Goal: Information Seeking & Learning: Check status

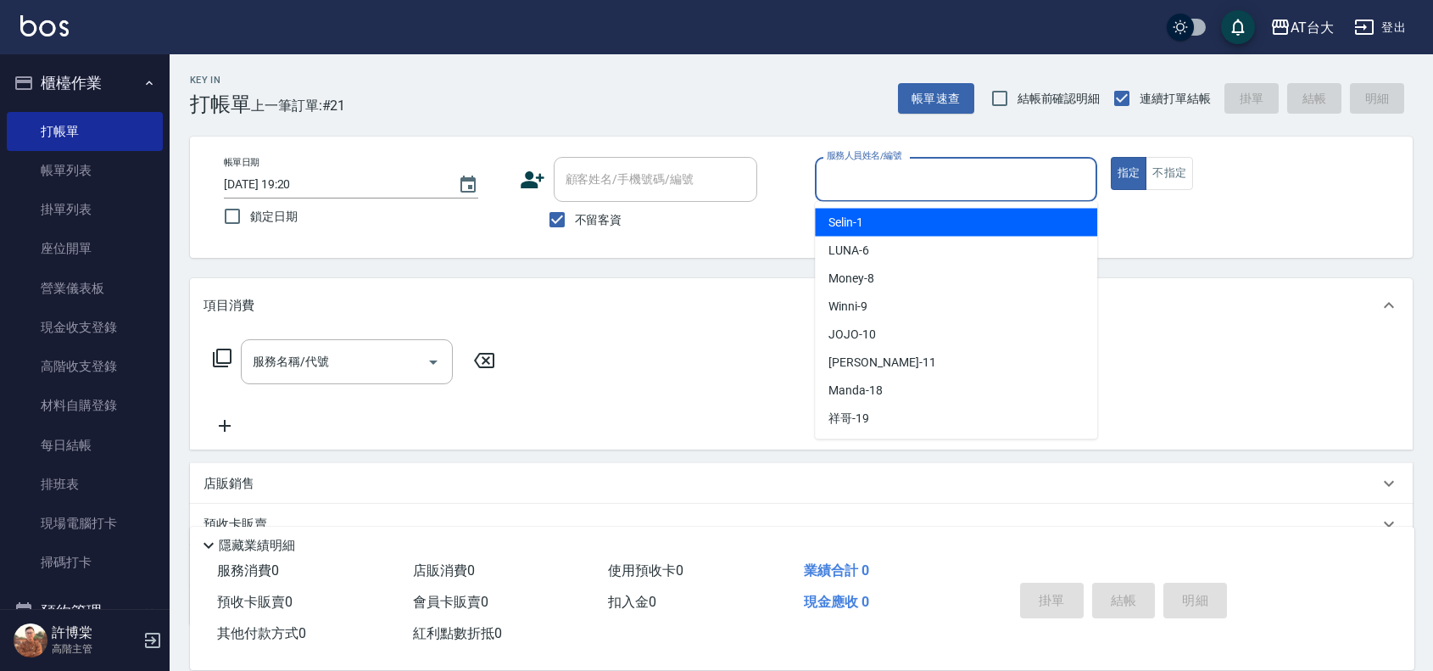
click at [998, 182] on input "服務人員姓名/編號" at bounding box center [956, 180] width 267 height 30
type button "true"
click at [910, 185] on input "Selin-1" at bounding box center [944, 180] width 242 height 30
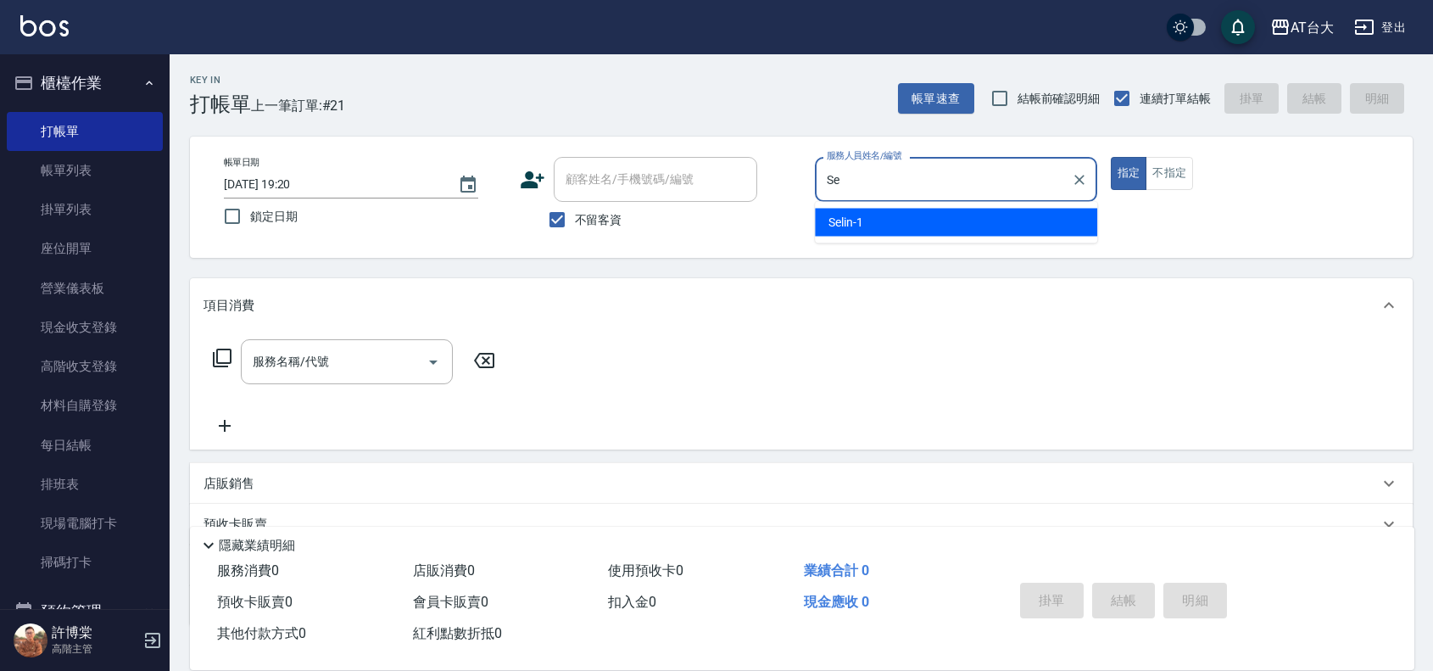
type input "S"
type input "Winni-9"
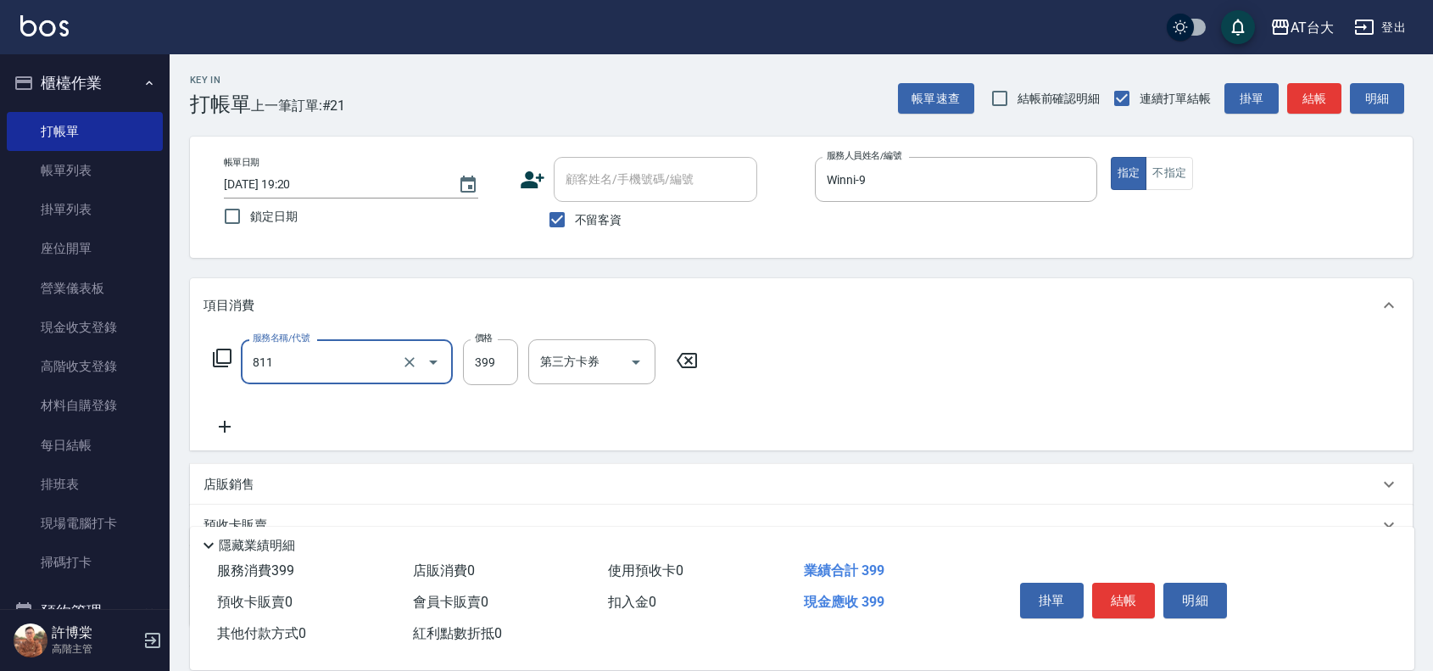
type input "洗+剪(811)"
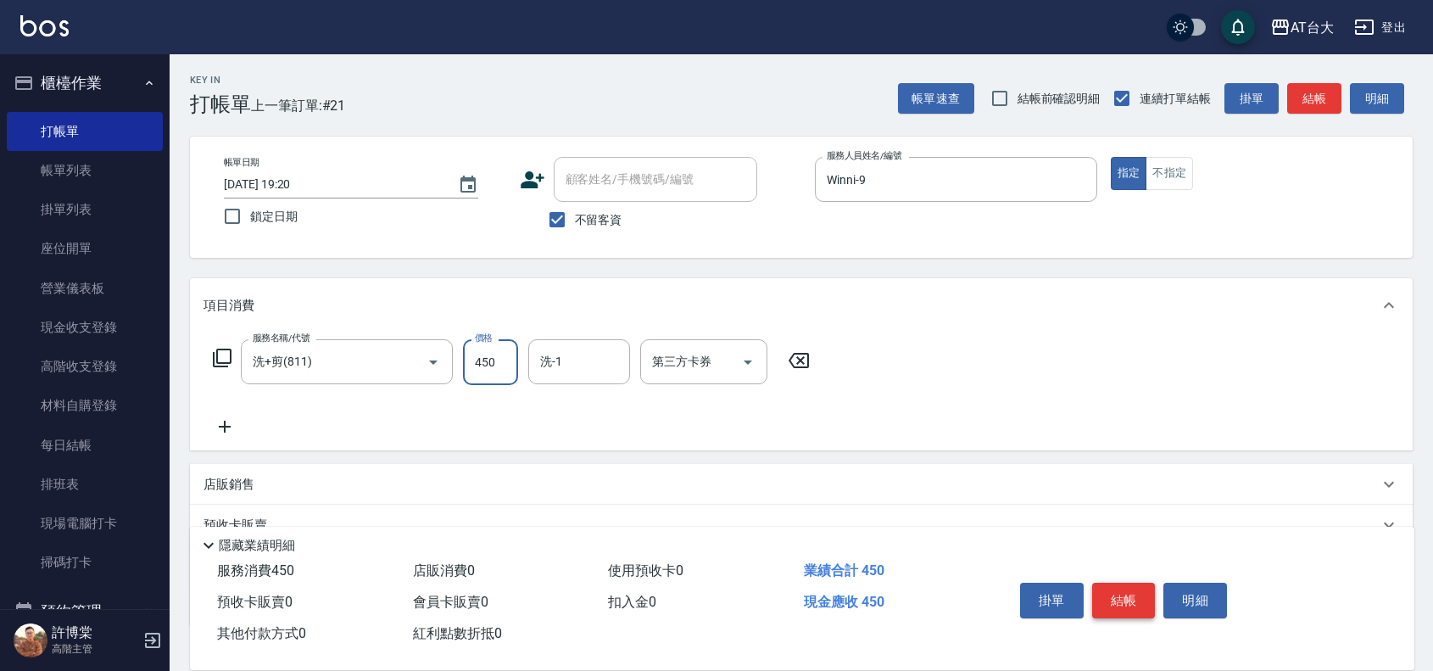
type input "450"
click at [1129, 600] on button "結帳" at bounding box center [1124, 601] width 64 height 36
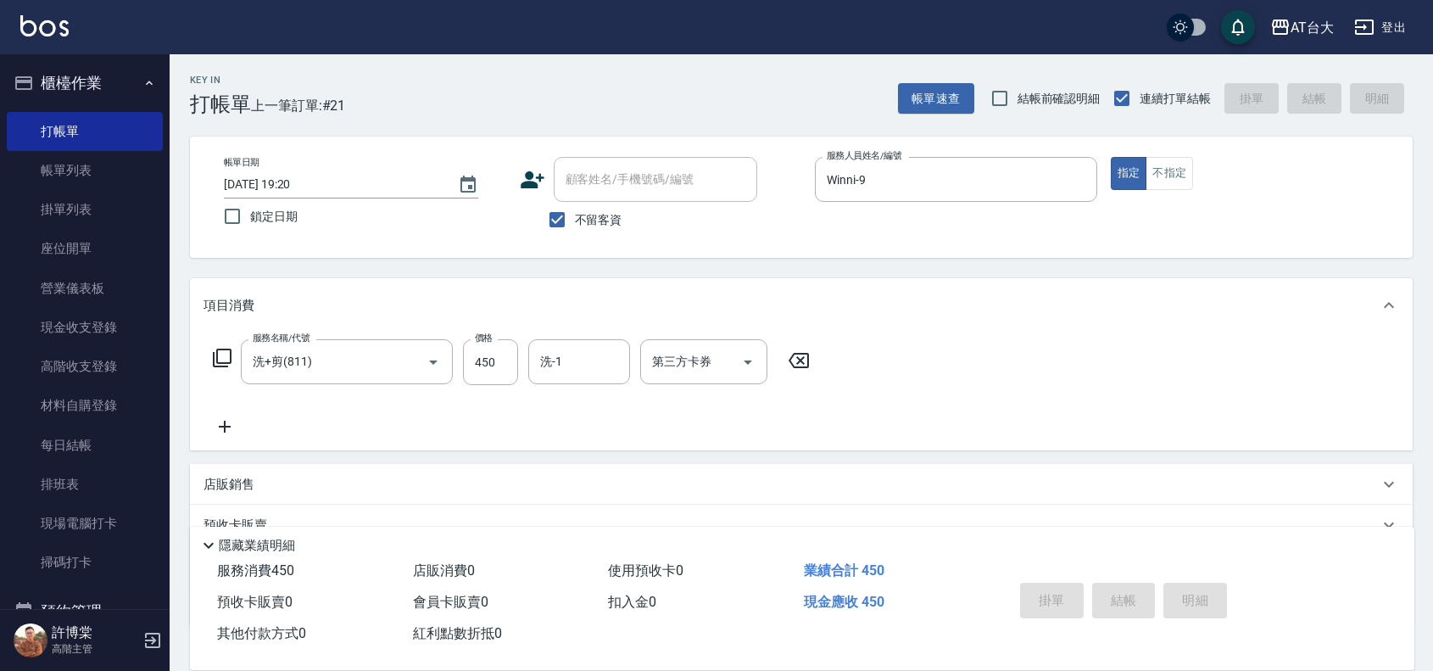
type input "[DATE] 20:05"
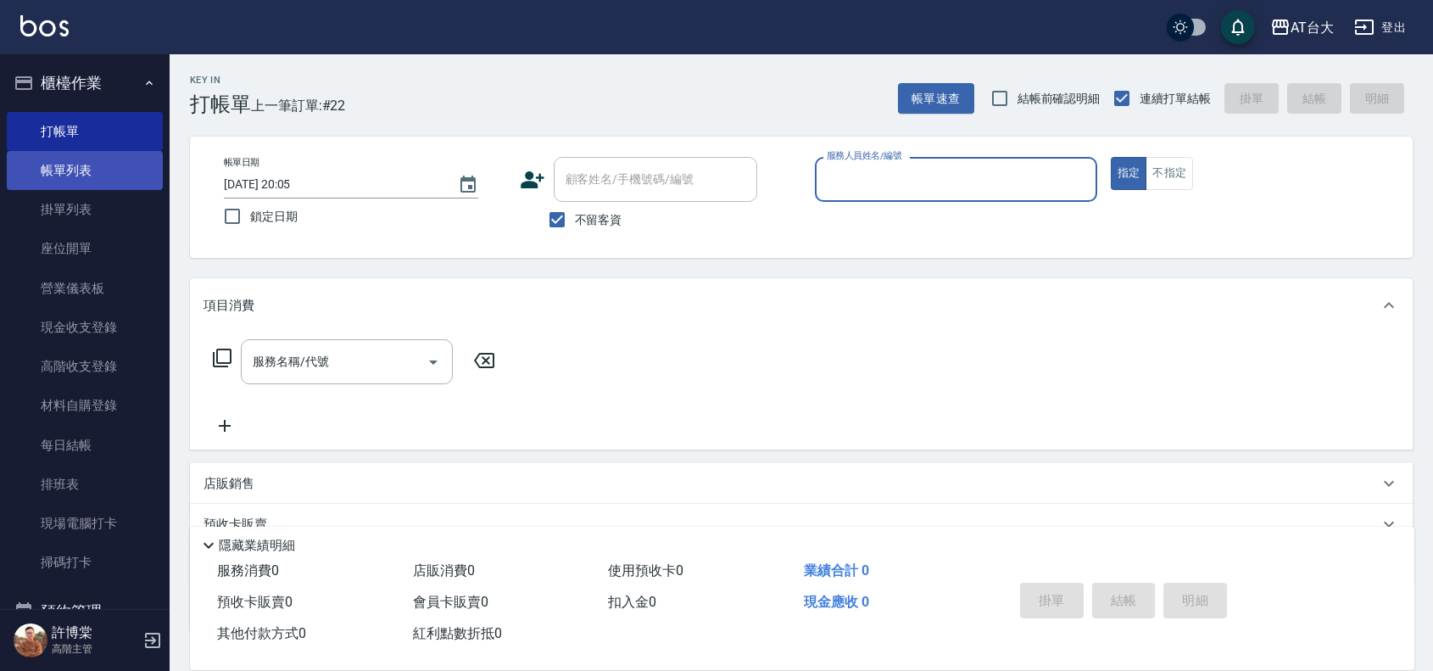
click at [76, 159] on link "帳單列表" at bounding box center [85, 170] width 156 height 39
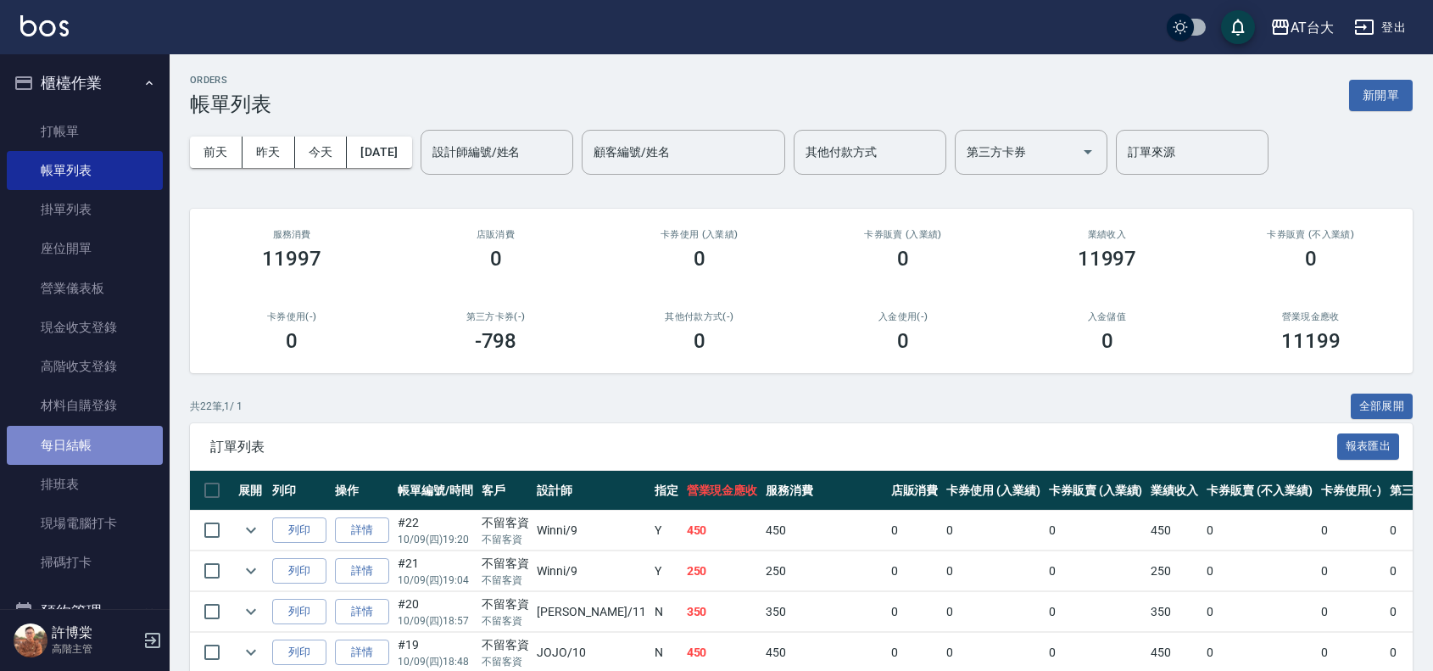
click at [95, 447] on link "每日結帳" at bounding box center [85, 445] width 156 height 39
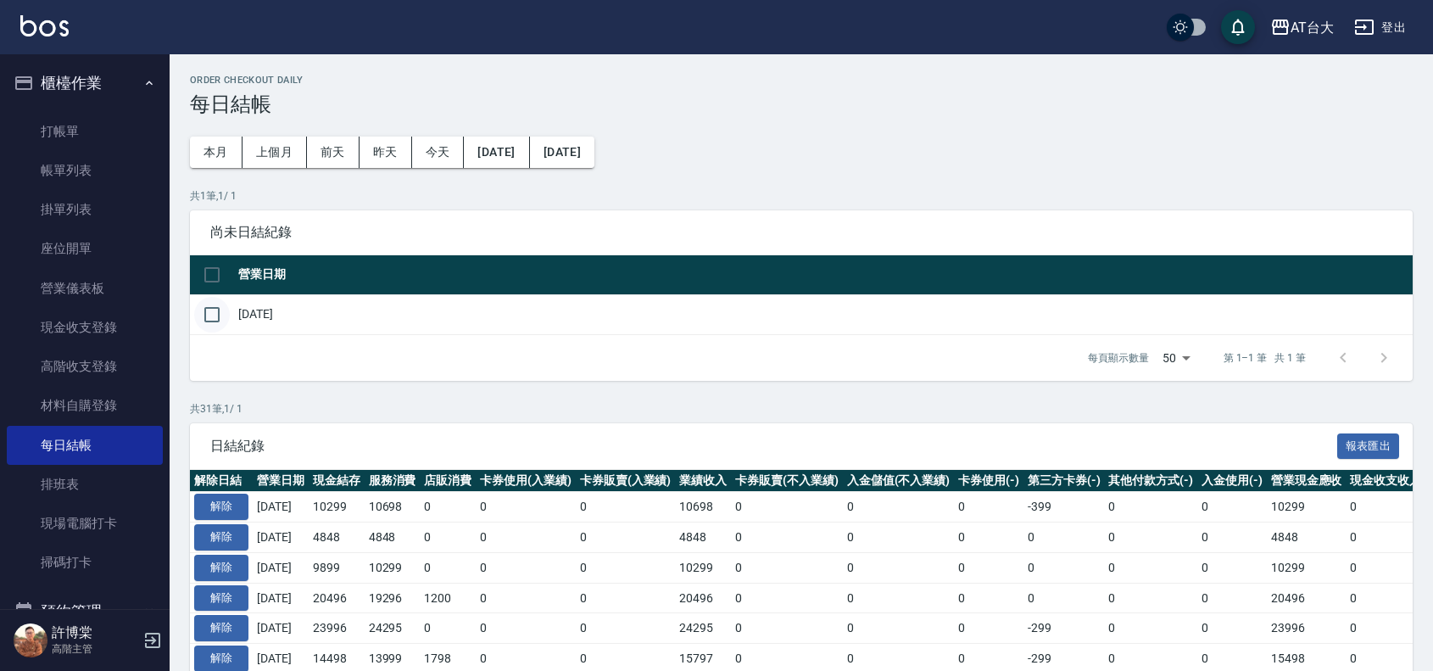
click at [212, 310] on input "checkbox" at bounding box center [212, 315] width 36 height 36
checkbox input "true"
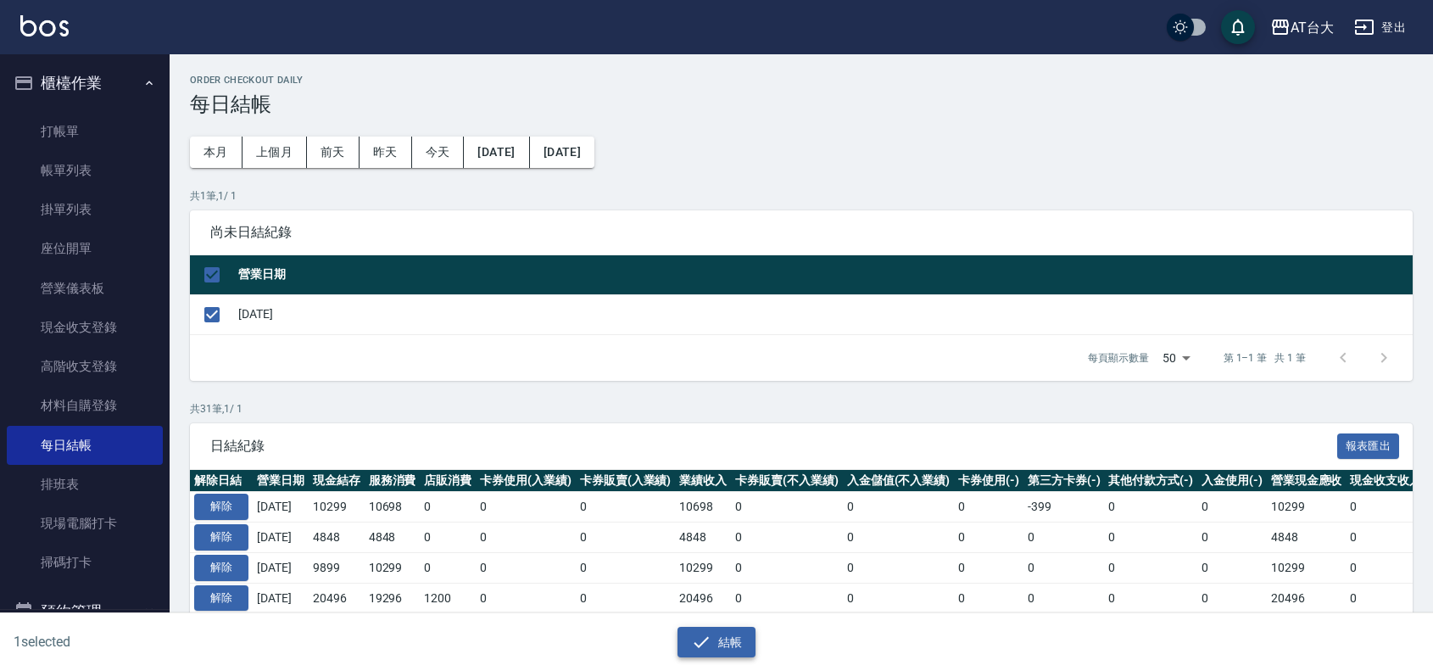
click at [729, 640] on button "結帳" at bounding box center [717, 642] width 79 height 31
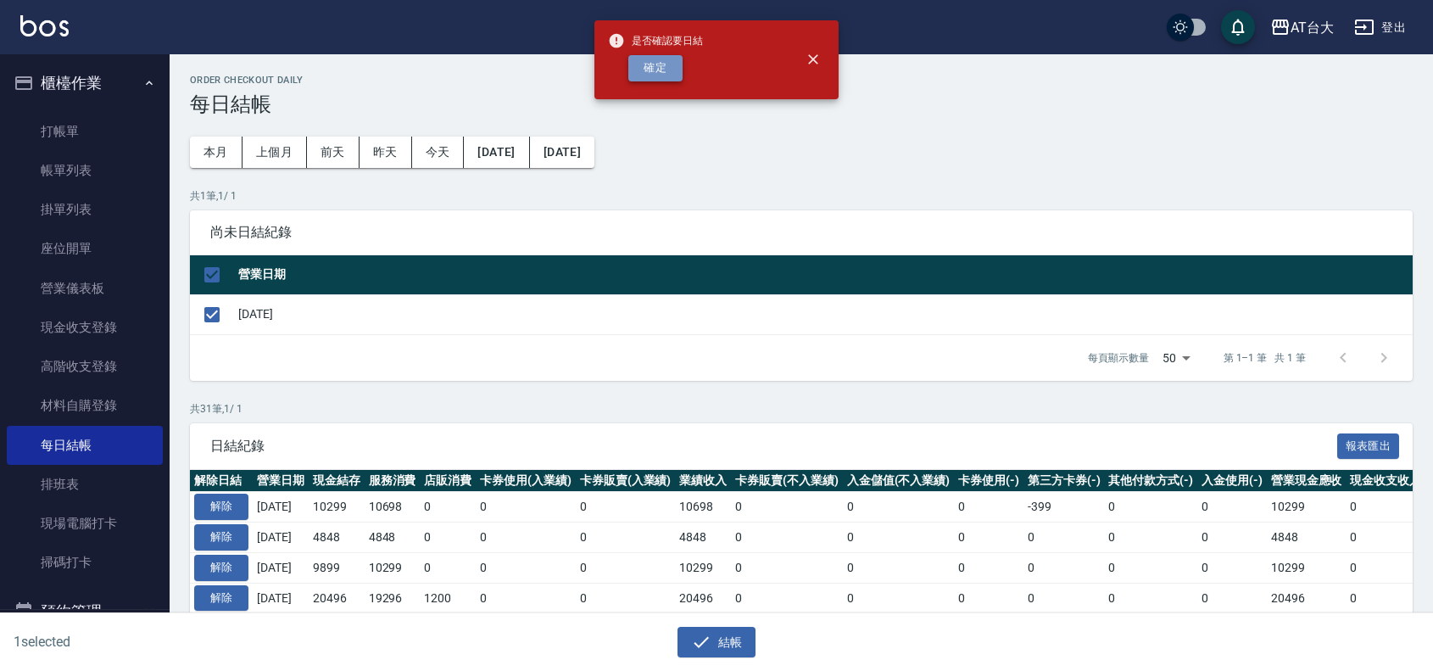
click at [654, 70] on button "確定" at bounding box center [655, 68] width 54 height 26
checkbox input "false"
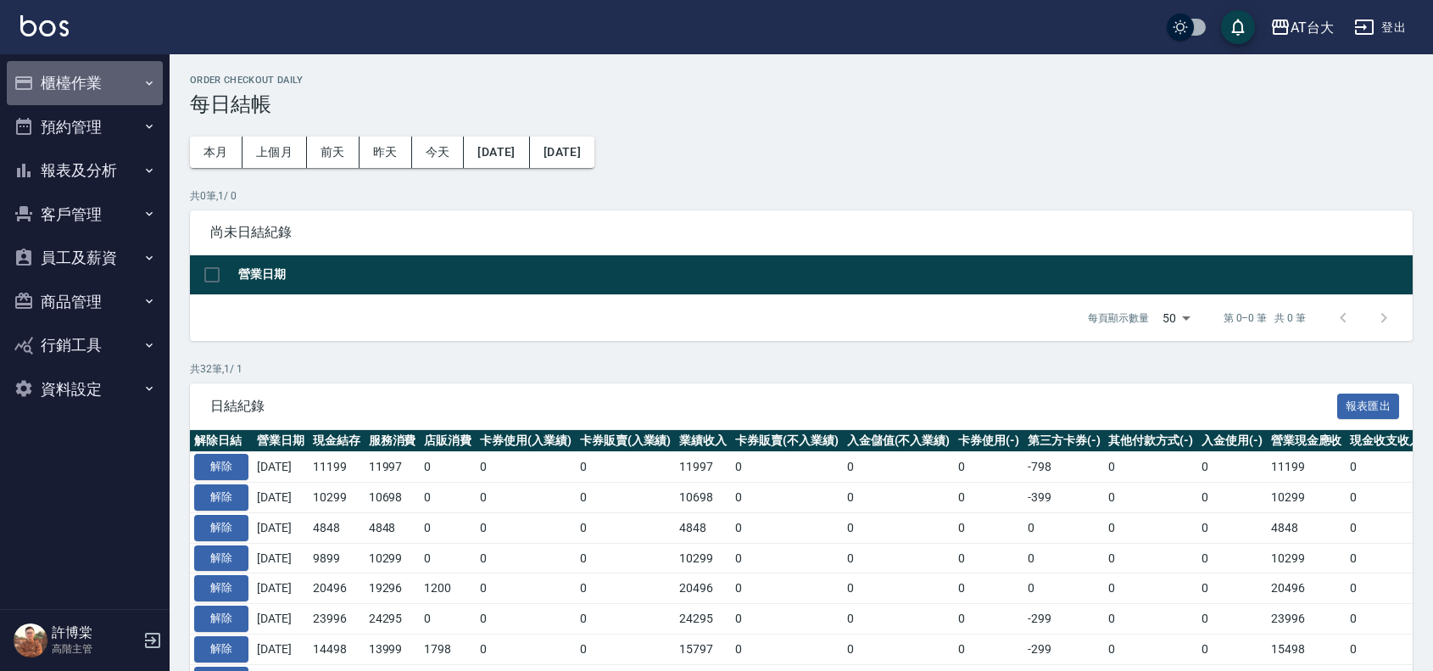
click at [115, 76] on button "櫃檯作業" at bounding box center [85, 83] width 156 height 44
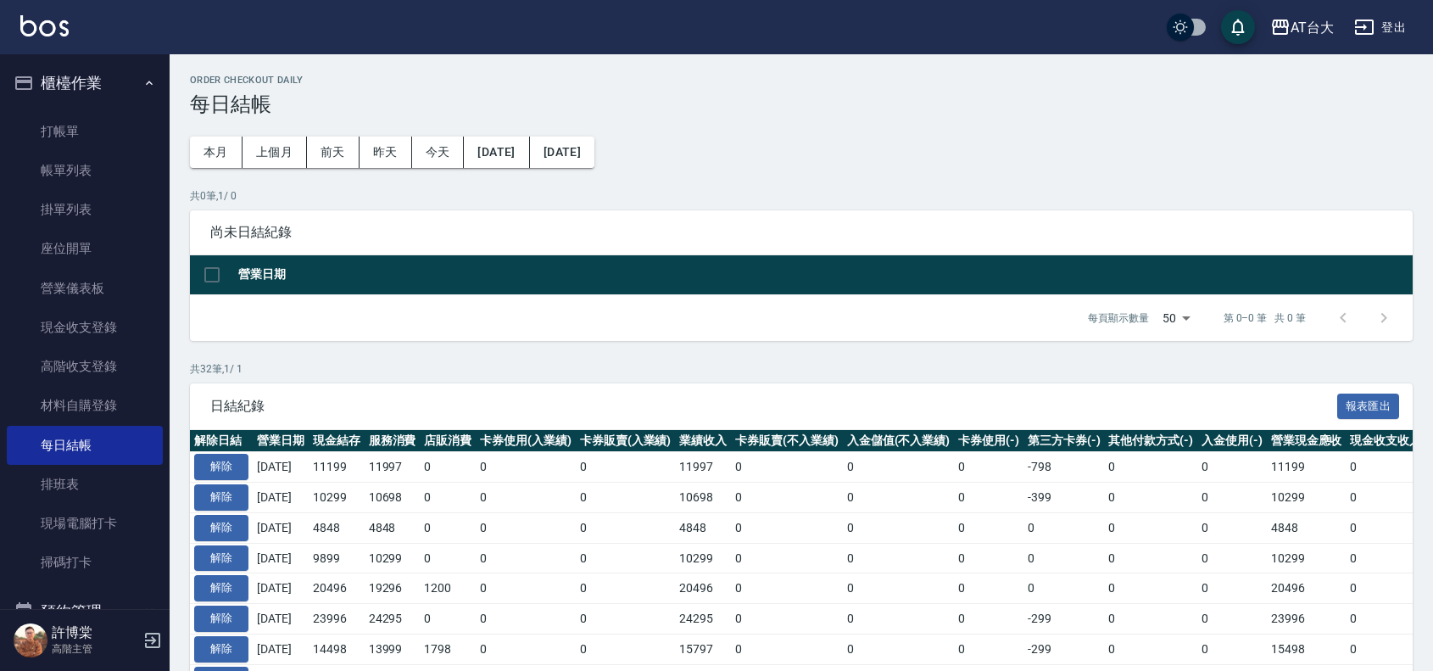
click at [86, 79] on button "櫃檯作業" at bounding box center [85, 83] width 156 height 44
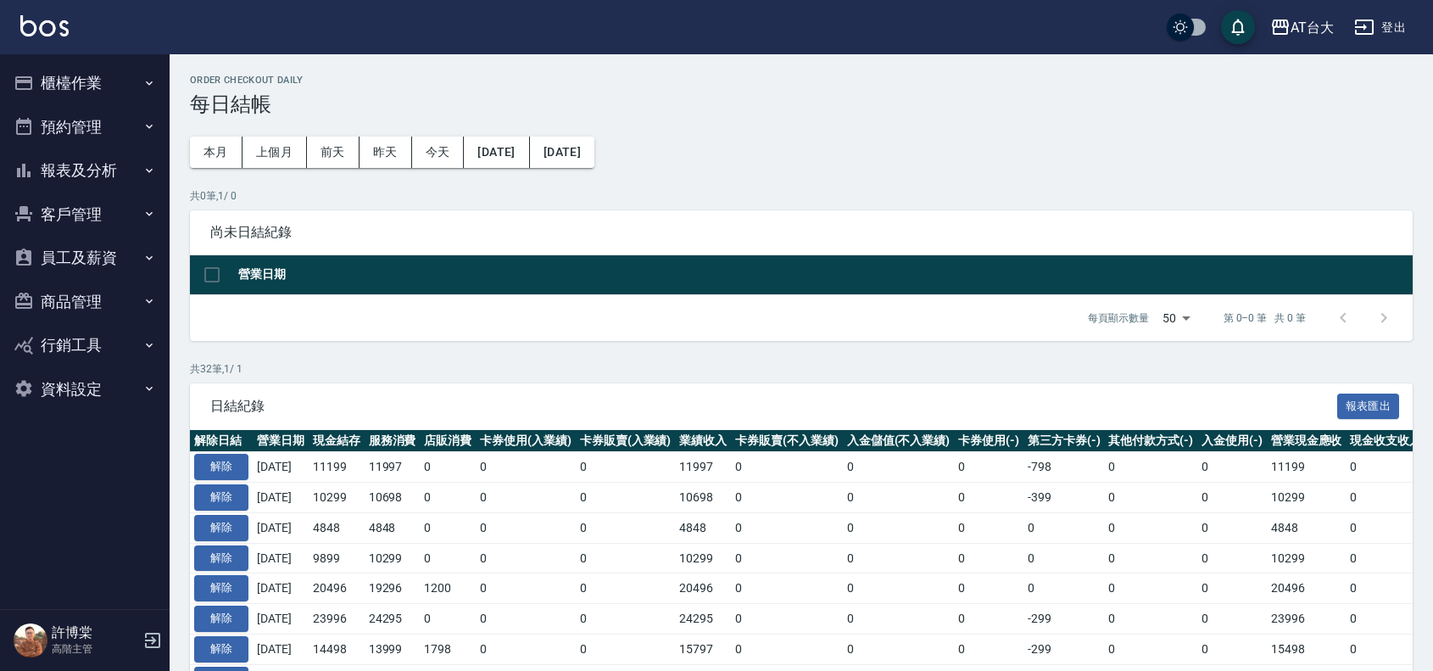
click at [99, 125] on button "預約管理" at bounding box center [85, 127] width 156 height 44
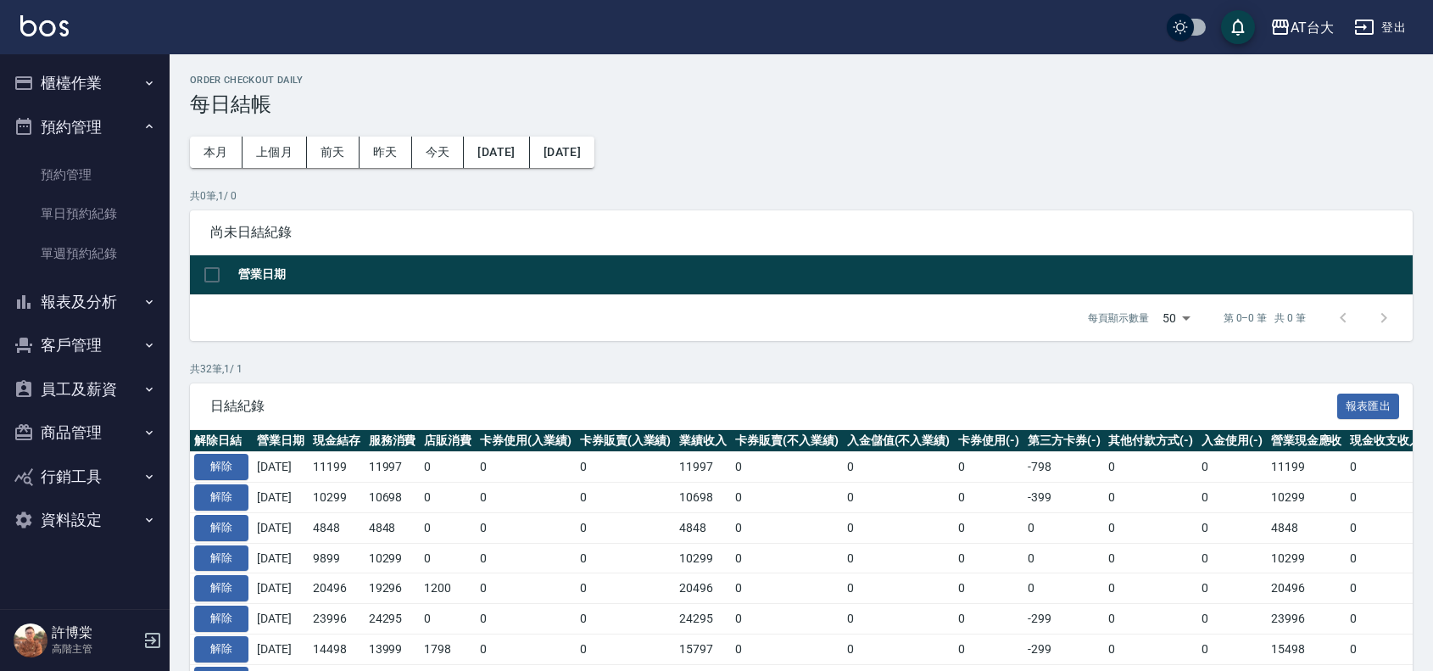
click at [81, 131] on button "預約管理" at bounding box center [85, 127] width 156 height 44
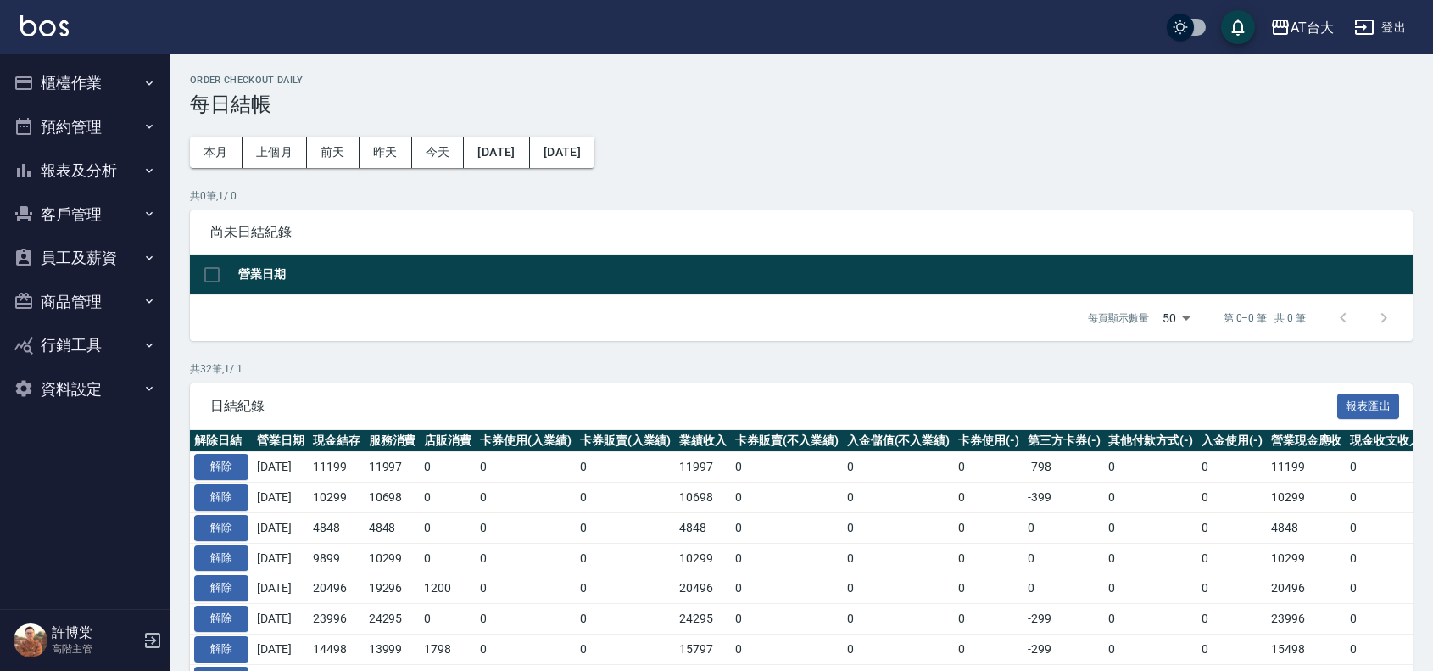
click at [100, 167] on button "報表及分析" at bounding box center [85, 170] width 156 height 44
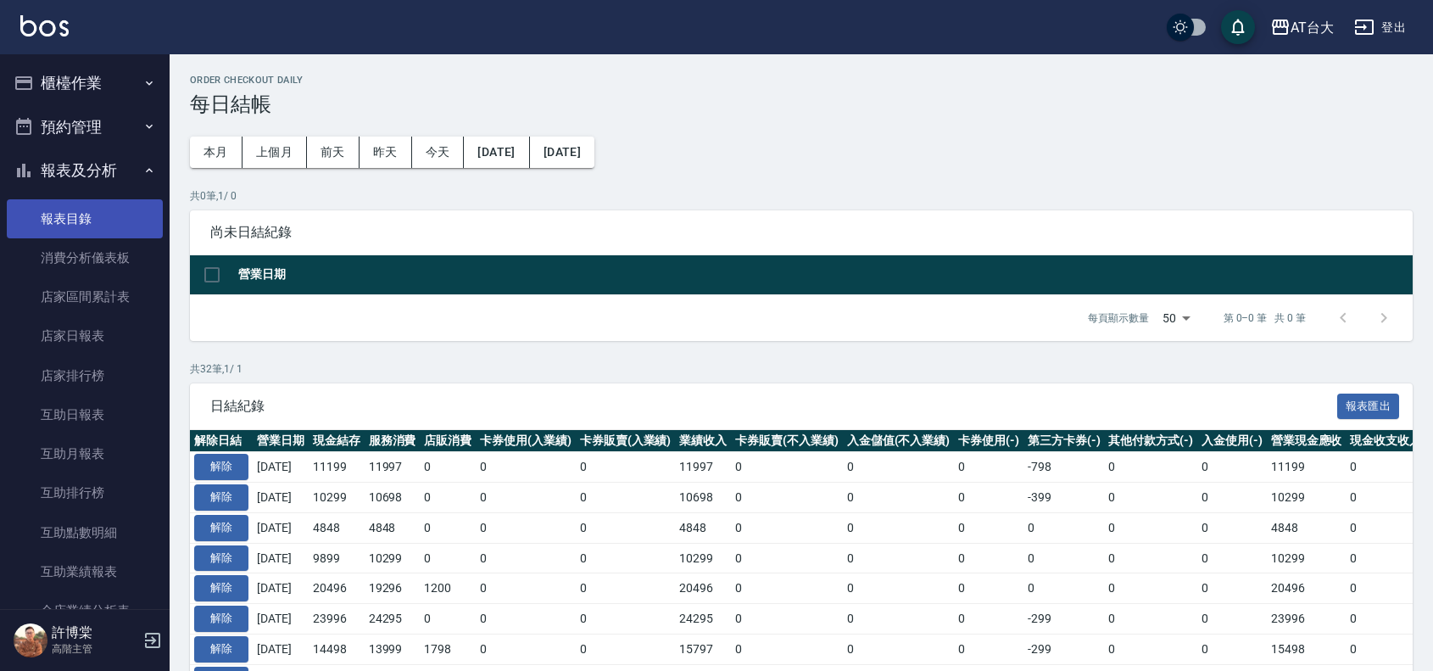
click at [95, 216] on link "報表目錄" at bounding box center [85, 218] width 156 height 39
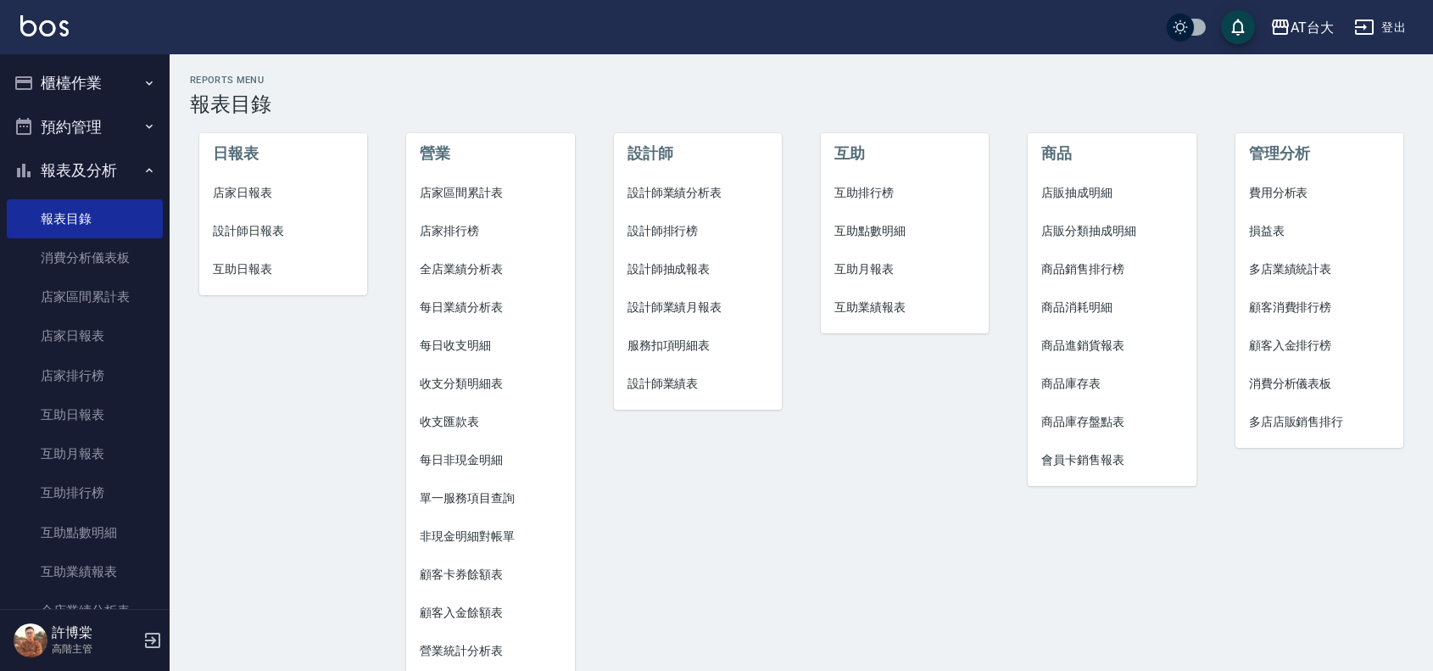
click at [235, 192] on span "店家日報表" at bounding box center [283, 193] width 141 height 18
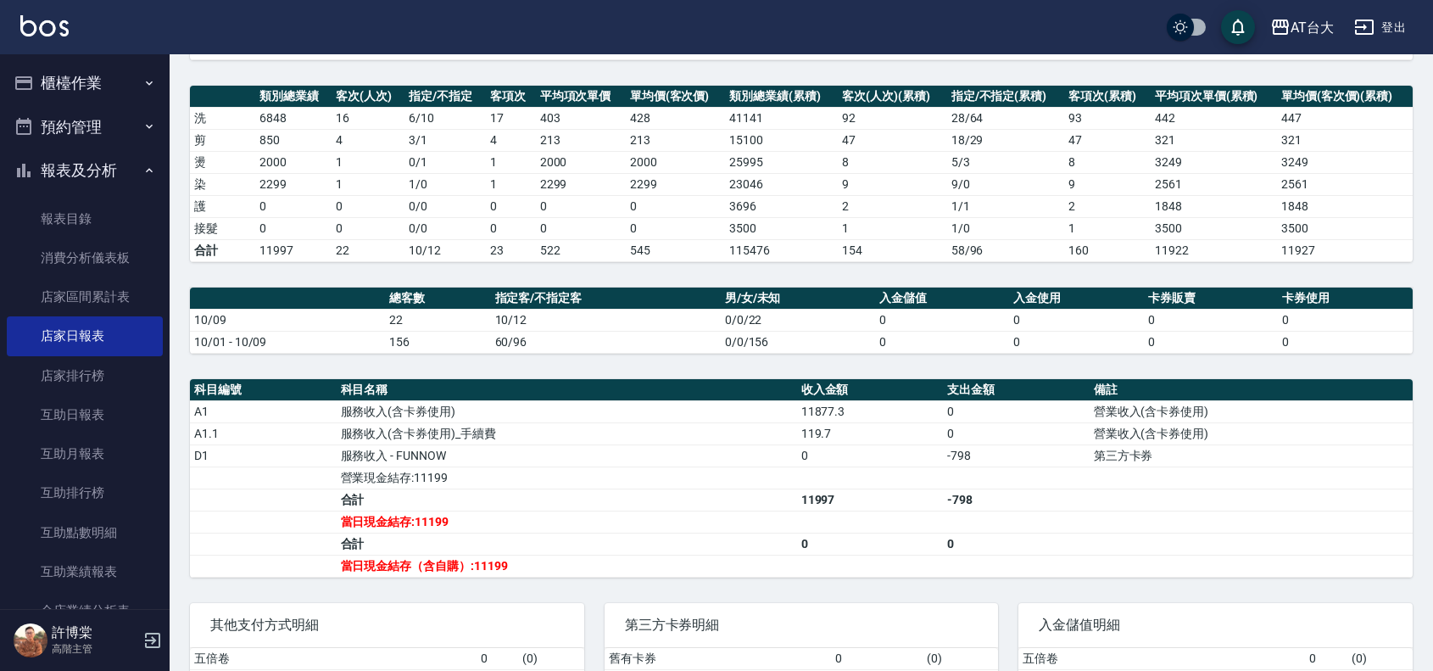
scroll to position [106, 0]
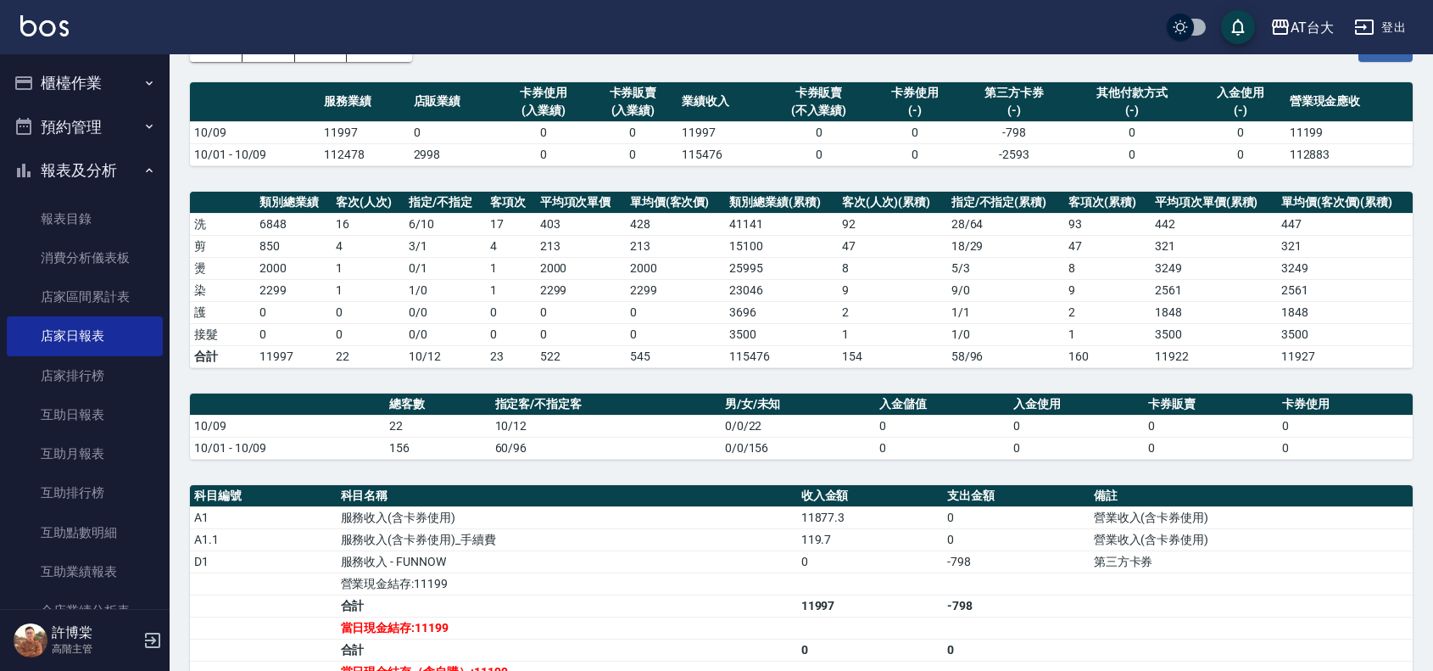
drag, startPoint x: 1432, startPoint y: 380, endPoint x: 1440, endPoint y: 420, distance: 40.8
click at [1433, 431] on html "AT台大 登出 櫃檯作業 打帳單 帳單列表 掛單列表 座位開單 營業儀表板 現金收支登錄 高階收支登錄 材料自購登錄 每日結帳 排班表 現場電腦打卡 掃碼打卡…" at bounding box center [716, 388] width 1433 height 989
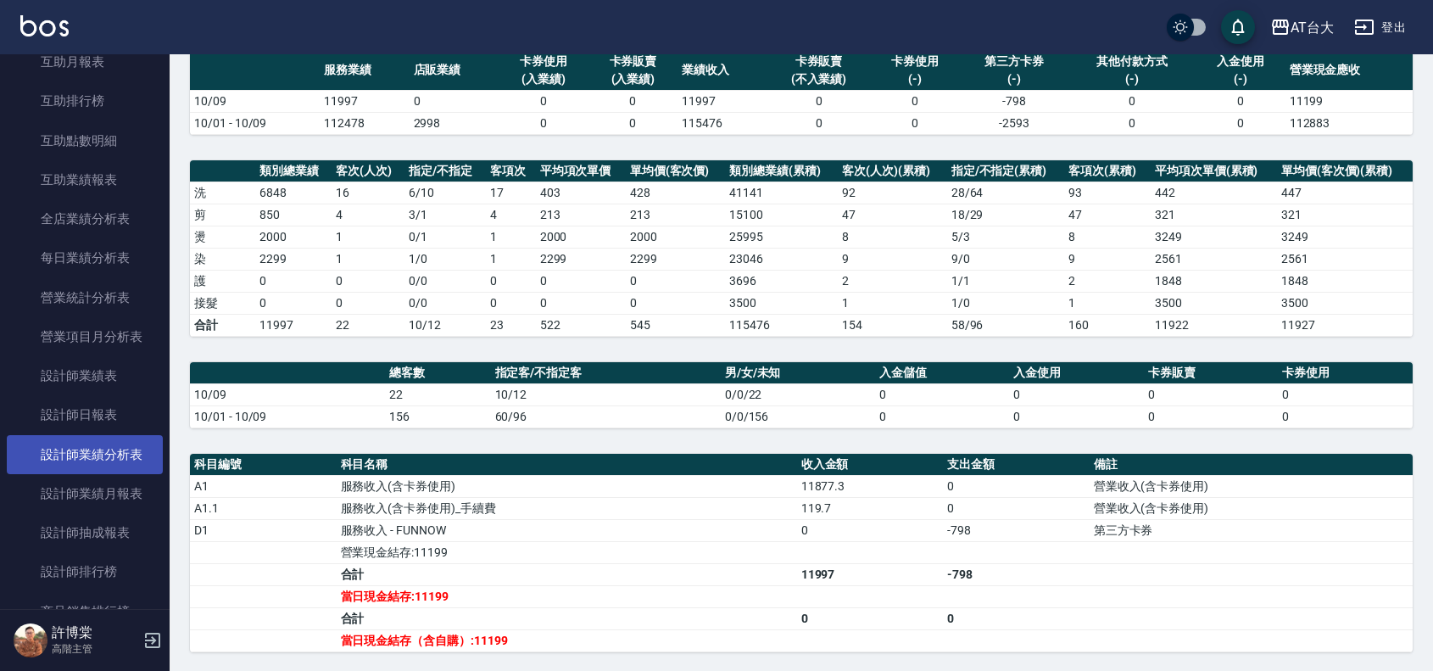
scroll to position [424, 0]
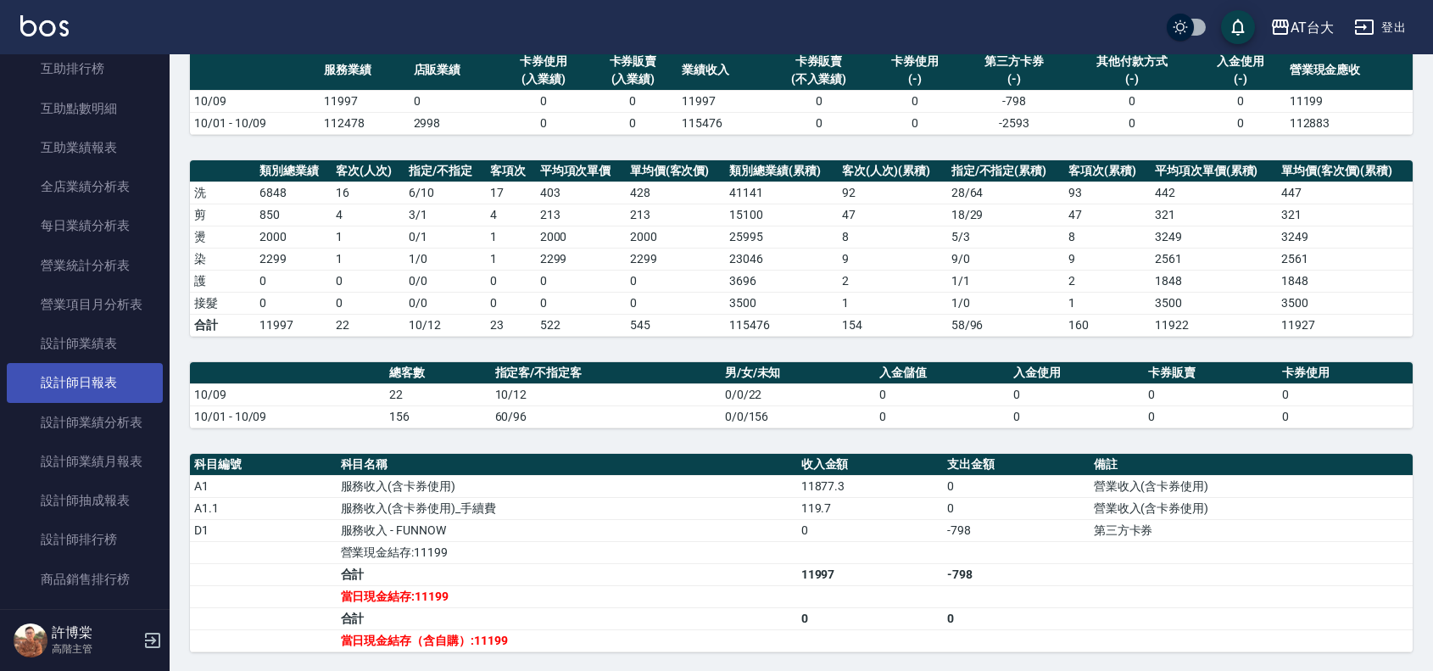
click at [120, 371] on link "設計師日報表" at bounding box center [85, 382] width 156 height 39
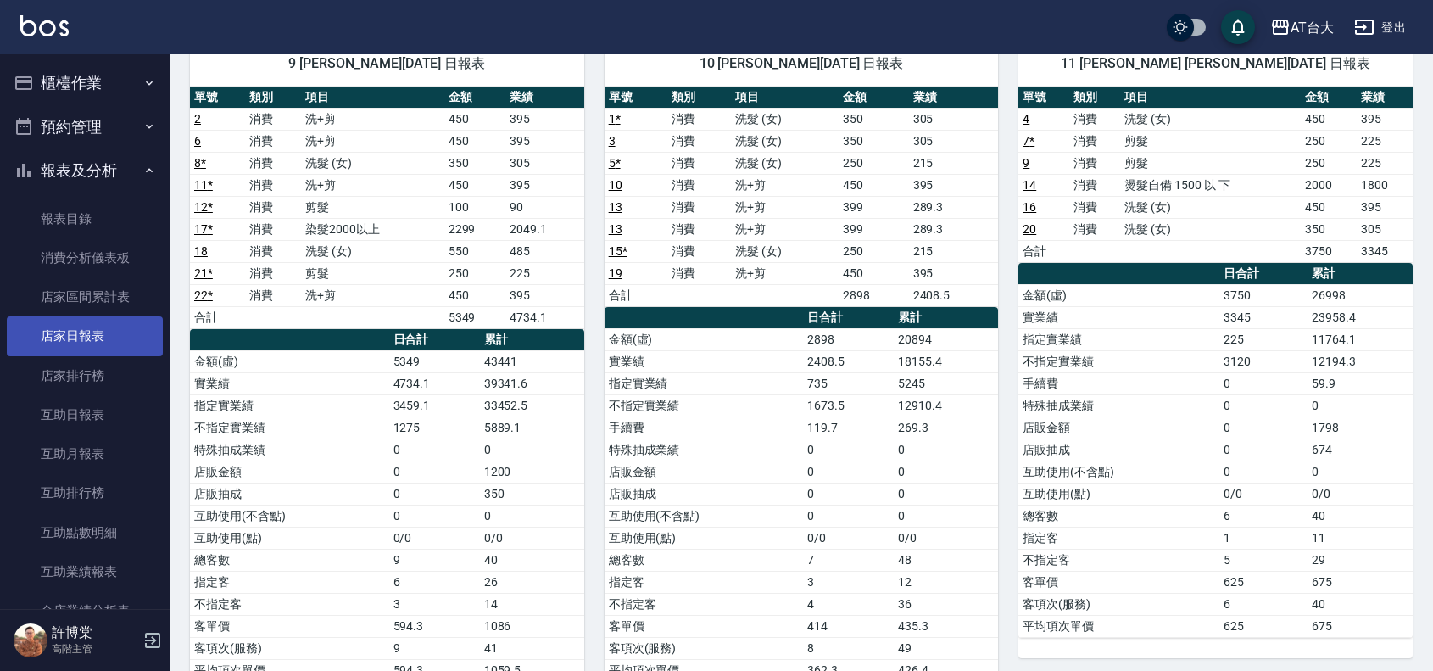
click at [141, 320] on link "店家日報表" at bounding box center [85, 335] width 156 height 39
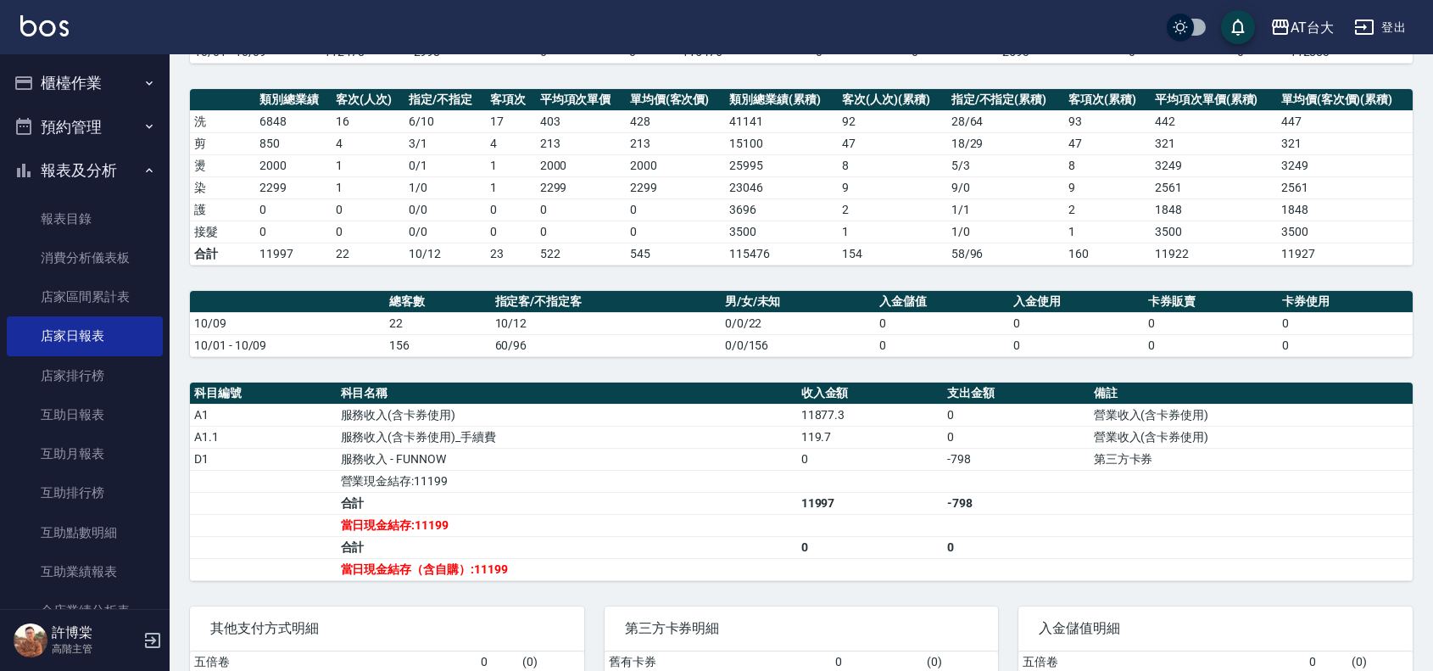
scroll to position [110, 0]
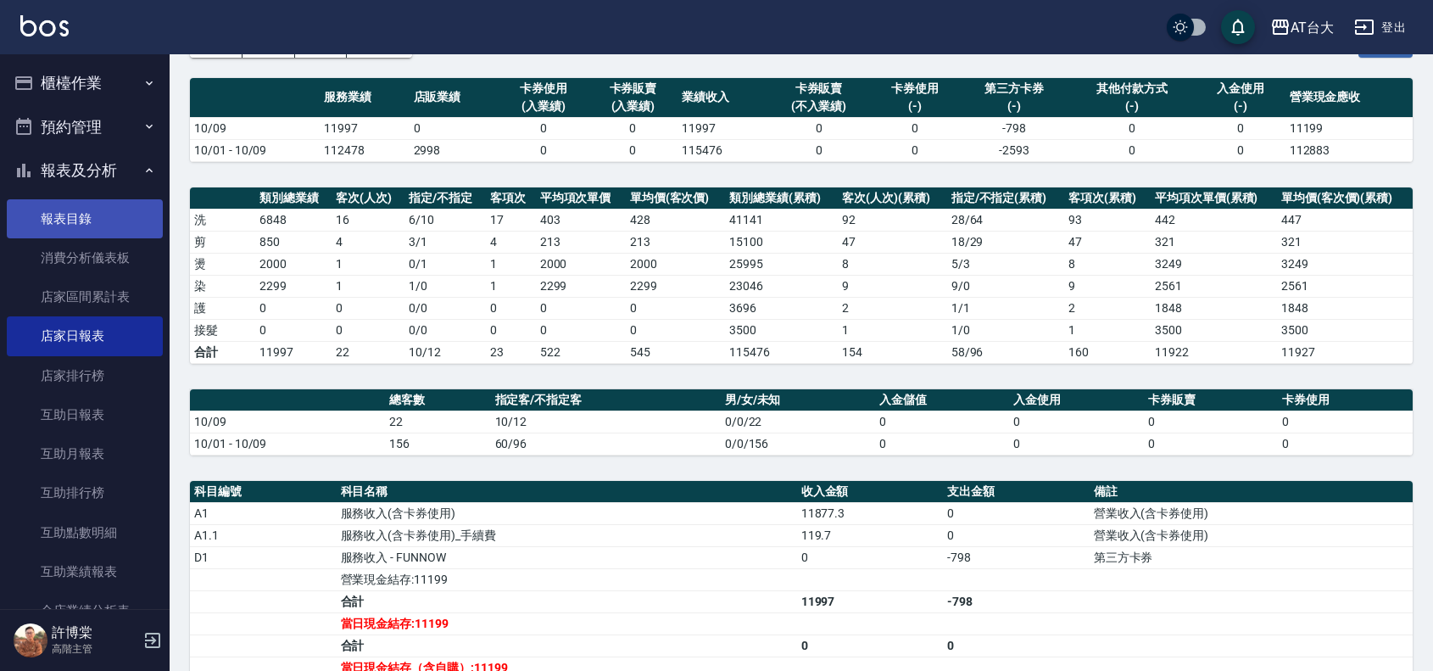
drag, startPoint x: 86, startPoint y: 219, endPoint x: 91, endPoint y: 205, distance: 14.5
click at [86, 218] on link "報表目錄" at bounding box center [85, 218] width 156 height 39
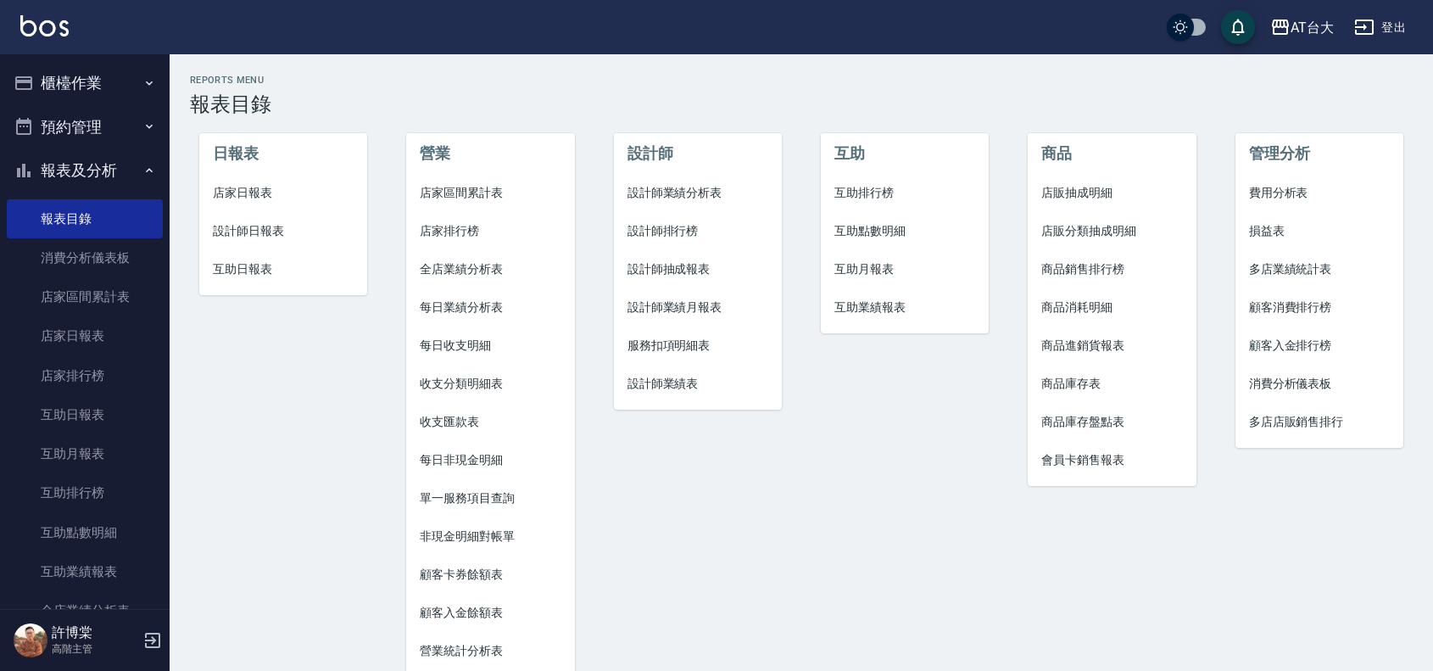
click at [251, 233] on span "設計師日報表" at bounding box center [283, 231] width 141 height 18
